Goal: Navigation & Orientation: Find specific page/section

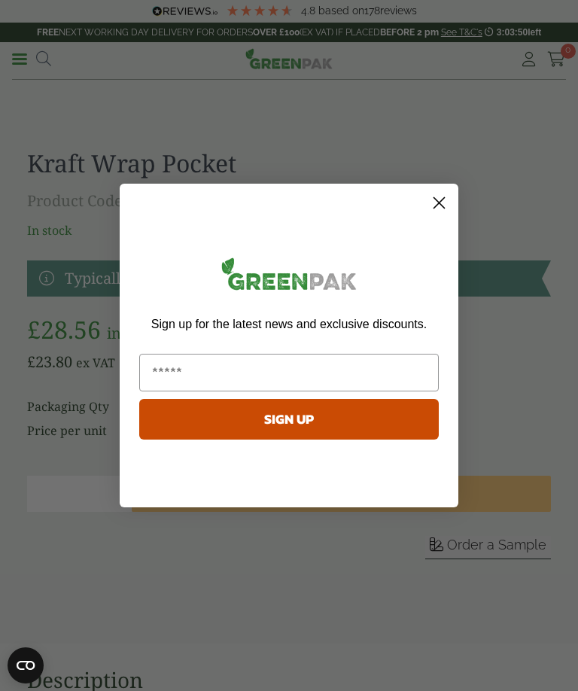
click at [436, 215] on circle "Close dialog" at bounding box center [439, 203] width 25 height 25
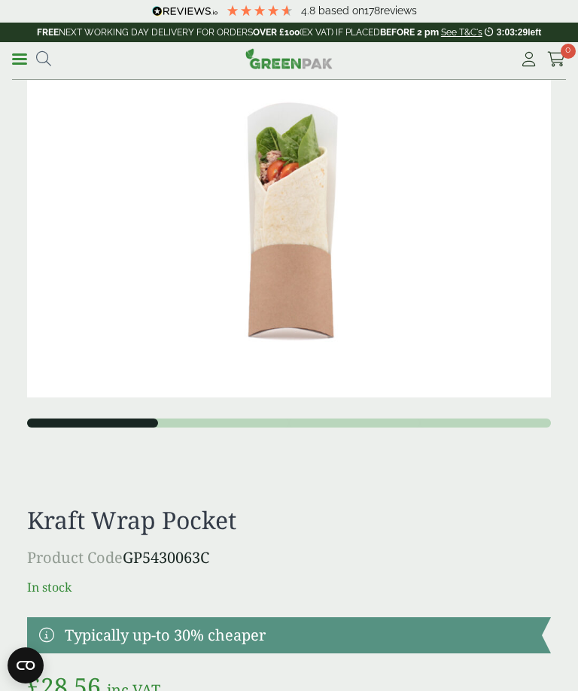
scroll to position [11, 0]
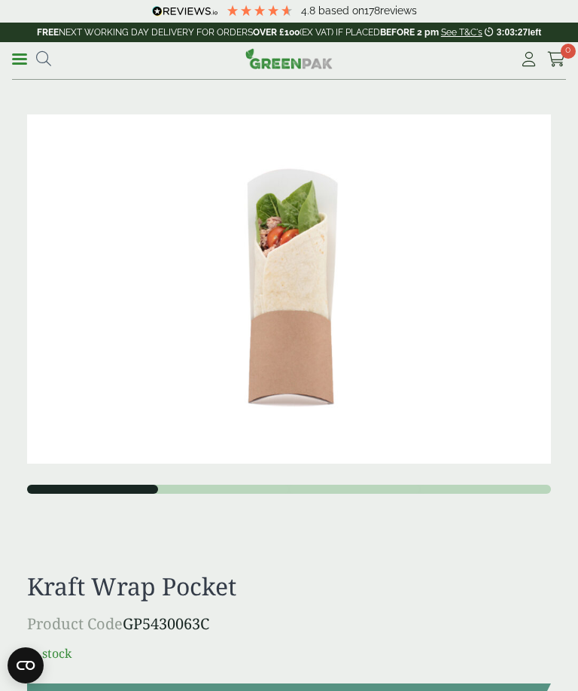
click at [14, 47] on div "Menu 4.8 Based on 178 reviews My Account" at bounding box center [289, 61] width 554 height 38
click at [14, 52] on link "Menu" at bounding box center [19, 57] width 15 height 15
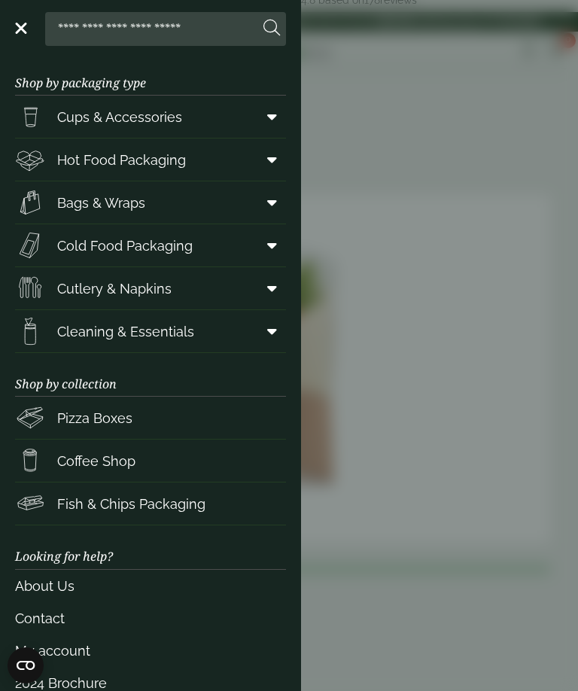
click at [269, 158] on icon at bounding box center [272, 159] width 10 height 15
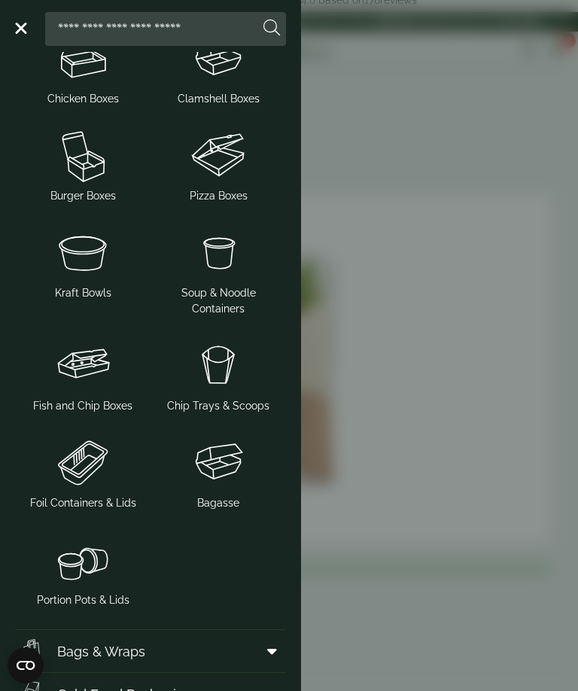
scroll to position [-27, 0]
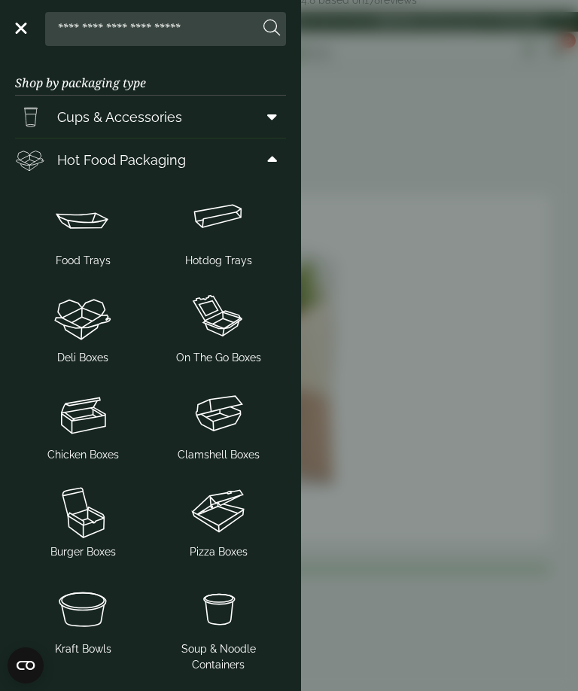
click at [267, 117] on icon at bounding box center [272, 116] width 10 height 15
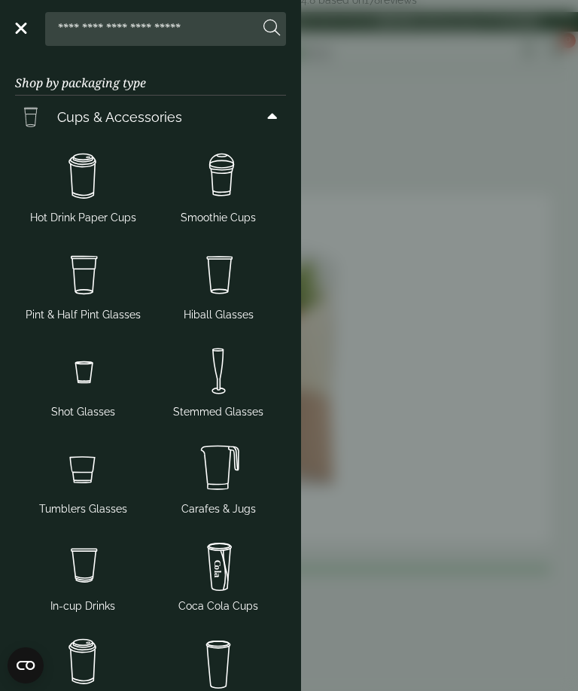
scroll to position [1323, 0]
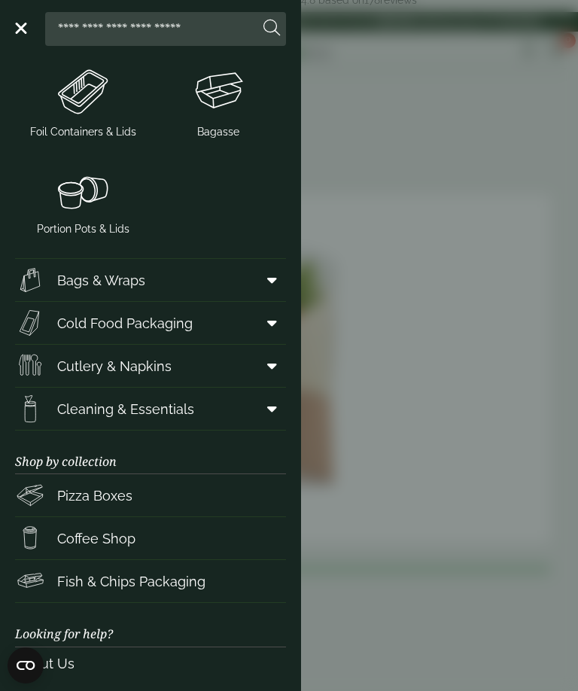
click at [258, 295] on span at bounding box center [269, 280] width 34 height 29
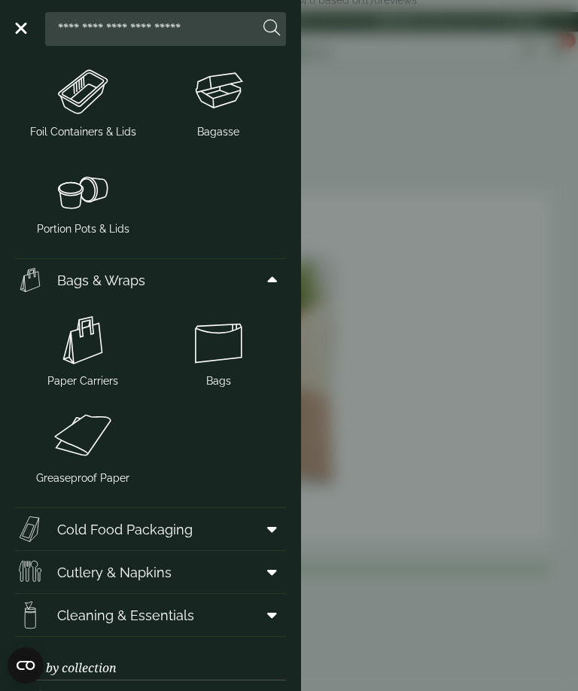
click at [85, 468] on img at bounding box center [83, 438] width 124 height 60
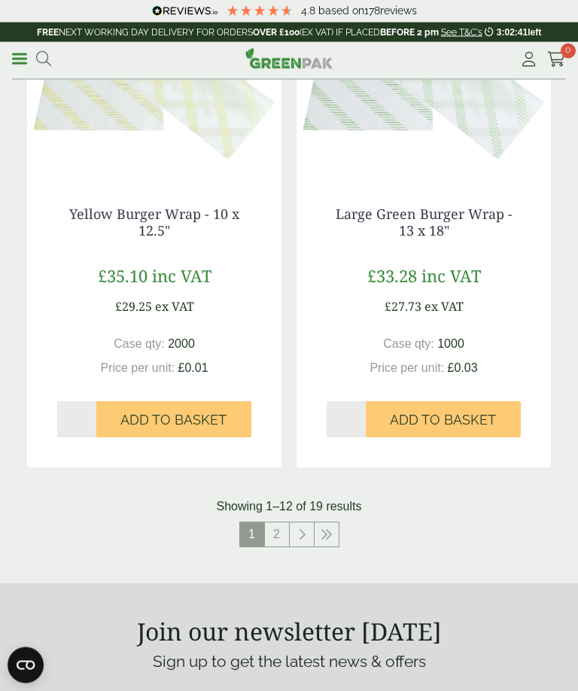
scroll to position [2732, 0]
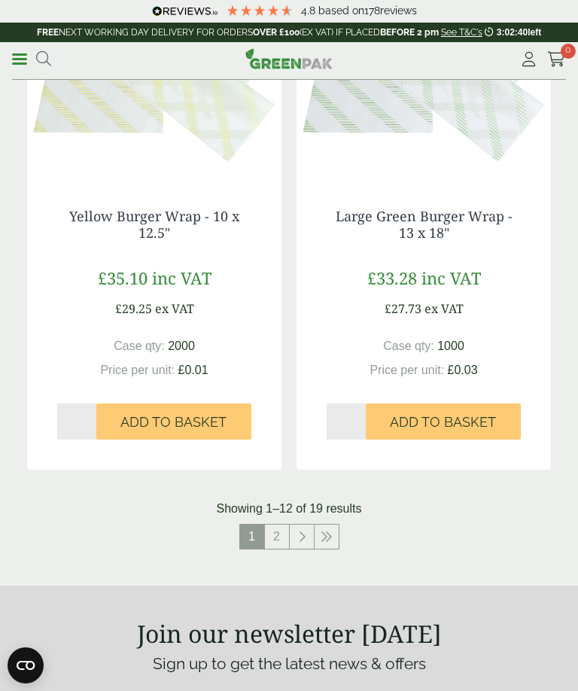
click at [281, 533] on link "2" at bounding box center [277, 537] width 24 height 24
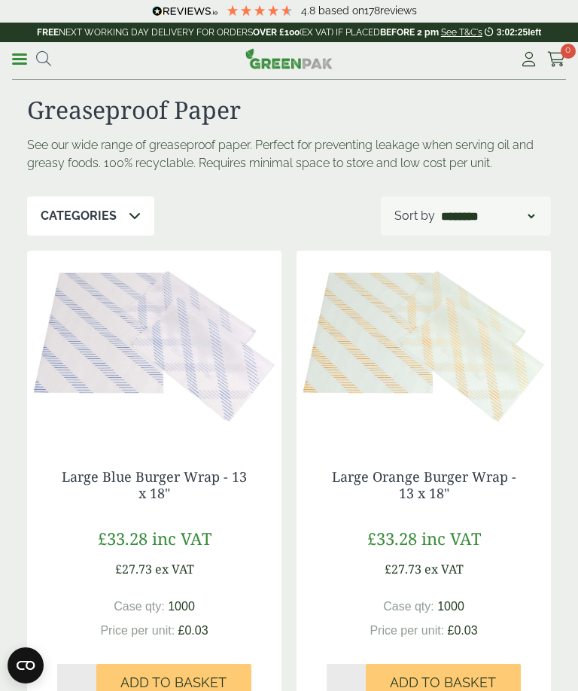
click at [13, 63] on link "Menu" at bounding box center [19, 57] width 15 height 15
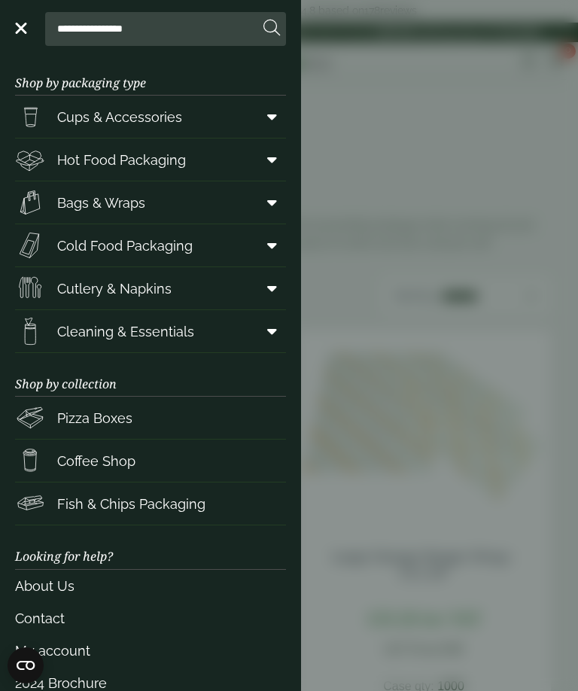
click at [72, 166] on span "Hot Food Packaging" at bounding box center [121, 160] width 129 height 20
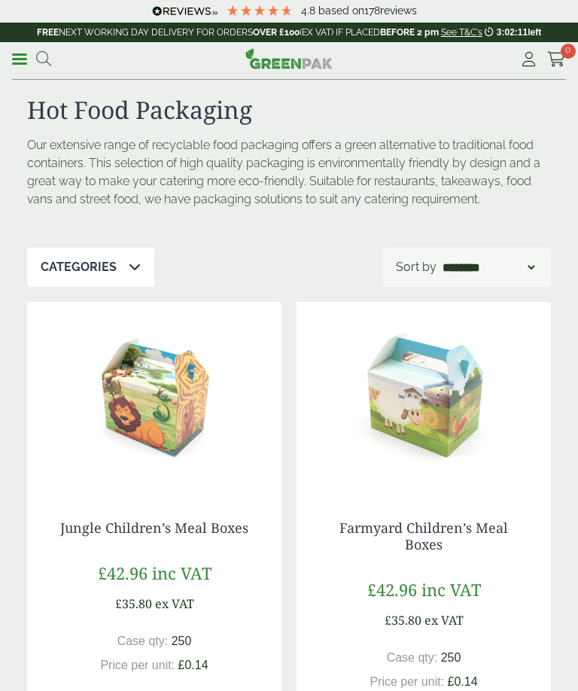
click at [6, 39] on p "FREE NEXT WORKING DAY DELIVERY FOR ORDERS OVER £100 (EX VAT) IF PLACED BEFORE 2…" at bounding box center [289, 33] width 578 height 20
click at [26, 63] on link "Menu" at bounding box center [19, 57] width 15 height 15
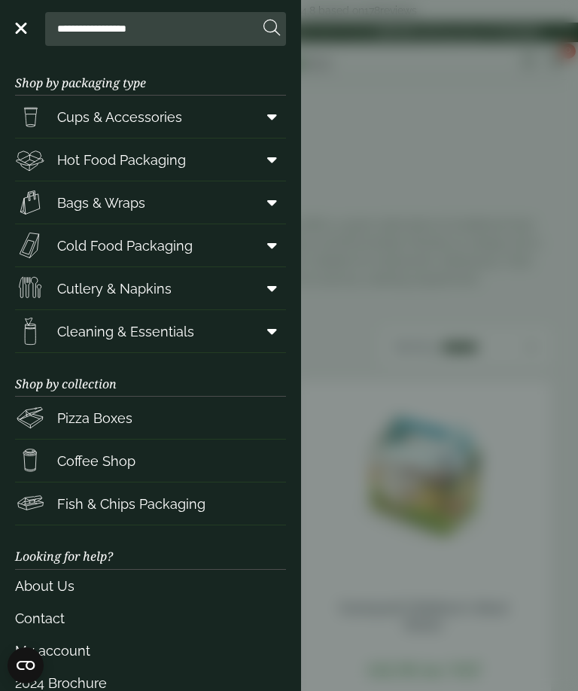
click at [266, 169] on span at bounding box center [269, 159] width 34 height 29
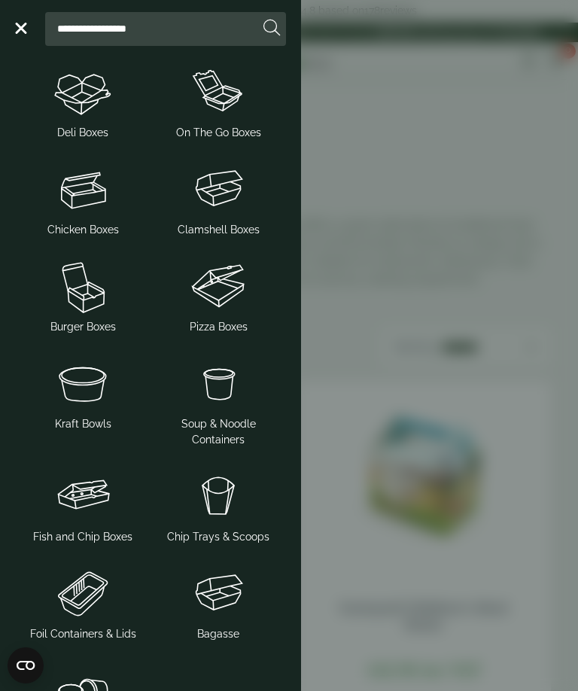
scroll to position [224, 0]
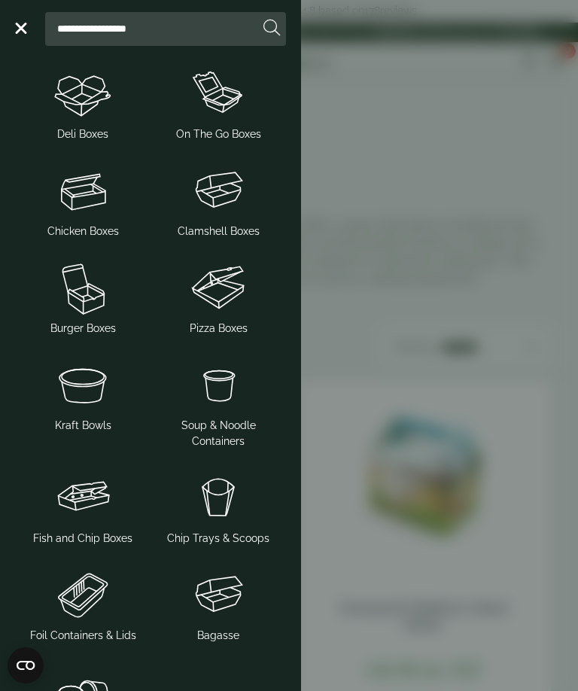
click at [216, 513] on img at bounding box center [219, 498] width 124 height 60
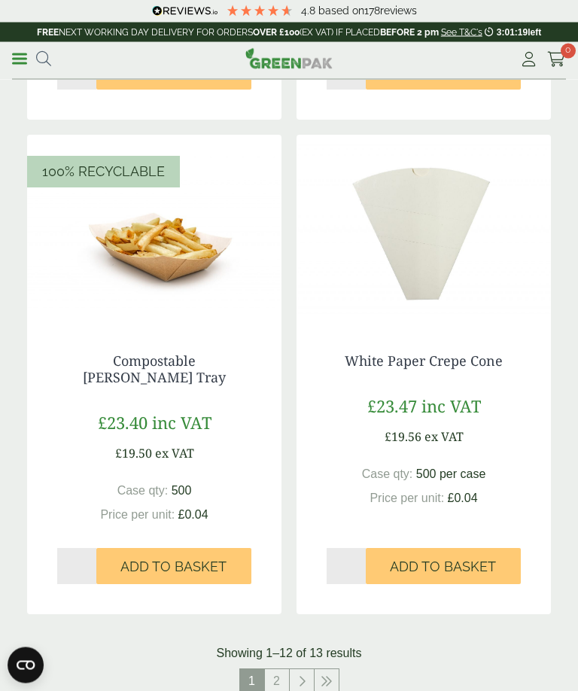
scroll to position [2642, 0]
click at [276, 670] on link "2" at bounding box center [277, 682] width 24 height 24
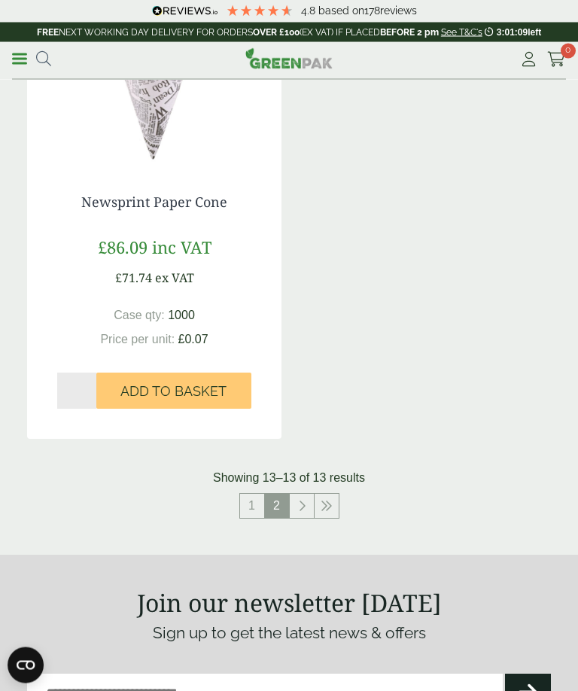
scroll to position [321, 0]
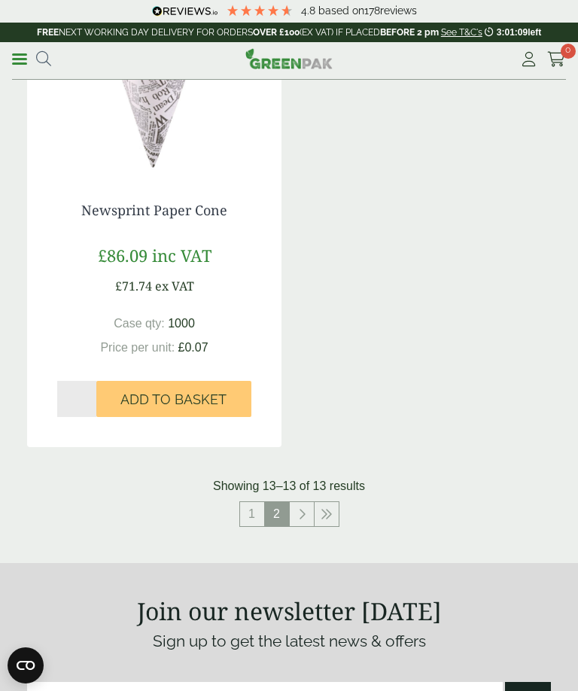
click at [245, 509] on link "1" at bounding box center [252, 514] width 24 height 24
